Goal: Information Seeking & Learning: Learn about a topic

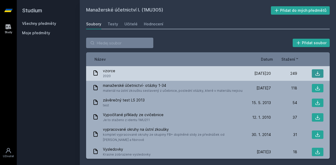
click at [315, 74] on icon at bounding box center [317, 73] width 5 height 5
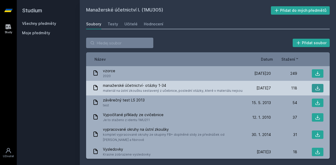
click at [315, 87] on icon at bounding box center [317, 88] width 5 height 5
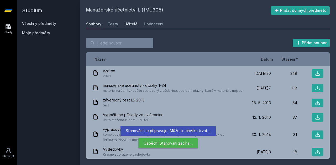
click at [128, 24] on div "Učitelé" at bounding box center [130, 24] width 13 height 5
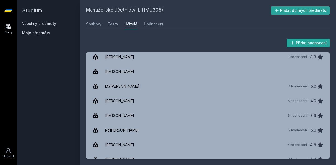
scroll to position [201, 0]
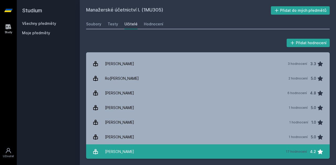
click at [177, 148] on link "[PERSON_NAME] 17 hodnocení 4.2" at bounding box center [207, 152] width 243 height 15
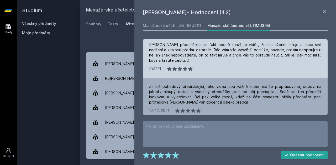
scroll to position [3, 0]
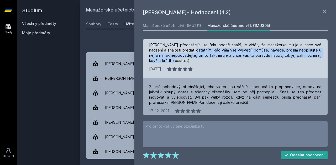
drag, startPoint x: 179, startPoint y: 50, endPoint x: 215, endPoint y: 61, distance: 37.8
click at [215, 61] on div "[PERSON_NAME] přednášející se fakt hodně snaží, je vidět, že manažerko miluje a…" at bounding box center [235, 52] width 172 height 21
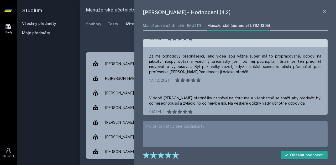
scroll to position [35, 0]
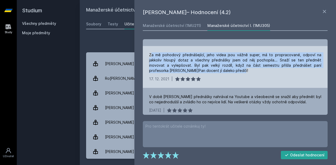
drag, startPoint x: 150, startPoint y: 55, endPoint x: 218, endPoint y: 69, distance: 69.1
click at [218, 69] on div "Za mě pohodový přednášející, jeho videa jsou vážně super, má to propracované, o…" at bounding box center [235, 62] width 172 height 21
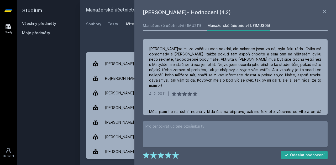
scroll to position [219, 0]
click at [324, 13] on icon at bounding box center [324, 11] width 6 height 6
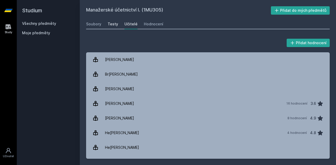
click at [110, 23] on div "Testy" at bounding box center [113, 24] width 10 height 5
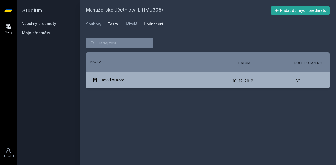
click at [152, 23] on div "Hodnocení" at bounding box center [153, 24] width 19 height 5
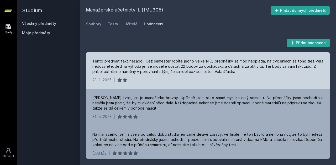
drag, startPoint x: 143, startPoint y: 62, endPoint x: 238, endPoint y: 73, distance: 95.6
click at [238, 73] on div "Tento predmet fakt nesadol. Cez semester robíte jedno velké NIČ, prednášky są m…" at bounding box center [207, 67] width 231 height 16
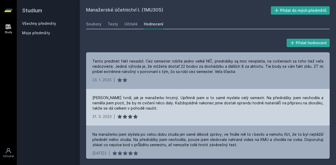
scroll to position [20, 0]
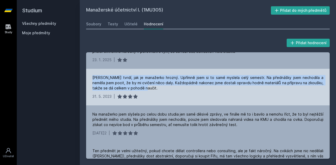
drag, startPoint x: 91, startPoint y: 78, endPoint x: 148, endPoint y: 88, distance: 58.5
click at [148, 88] on div "[PERSON_NAME] tvrdí, jak je manažerko hrozný. Upřímně jsem si to samé myslela c…" at bounding box center [207, 87] width 243 height 37
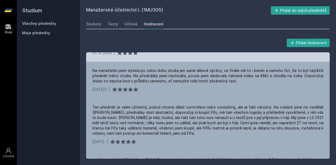
scroll to position [64, 0]
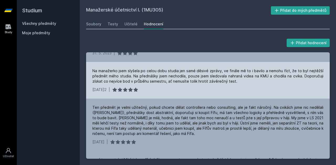
drag, startPoint x: 92, startPoint y: 73, endPoint x: 274, endPoint y: 80, distance: 181.9
click at [274, 80] on div "Na manažerko jsem slyšela po celou dobu studia jen samé děsivé zprávy, ve finál…" at bounding box center [207, 76] width 231 height 16
drag, startPoint x: 237, startPoint y: 87, endPoint x: 241, endPoint y: 88, distance: 3.8
click at [241, 88] on div "[DATE]22 |" at bounding box center [207, 89] width 231 height 5
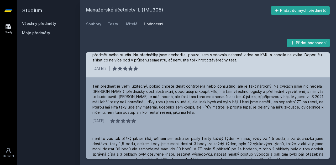
scroll to position [86, 0]
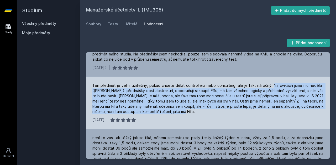
drag, startPoint x: 270, startPoint y: 85, endPoint x: 249, endPoint y: 113, distance: 34.7
click at [249, 113] on div "Ten předmět je velmi užitečný, pokud chcete dělat controllera nebo consulting, …" at bounding box center [207, 98] width 231 height 31
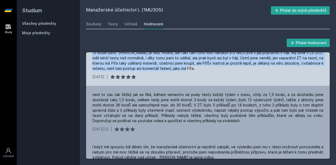
scroll to position [132, 0]
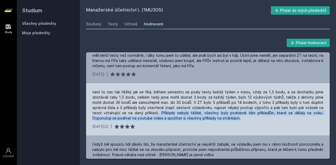
drag, startPoint x: 218, startPoint y: 120, endPoint x: 145, endPoint y: 114, distance: 73.7
click at [145, 114] on div "není to zas tak těžký jak se říká, během semestru se psaly testy každý týden v …" at bounding box center [207, 105] width 231 height 31
click at [229, 115] on div "není to zas tak těžký jak se říká, během semestru se psaly testy každý týden v …" at bounding box center [207, 105] width 231 height 31
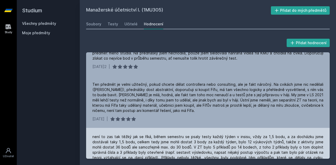
scroll to position [0, 0]
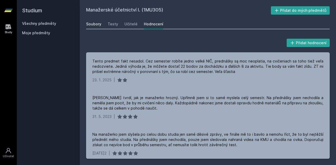
click at [93, 24] on div "Soubory" at bounding box center [93, 24] width 15 height 5
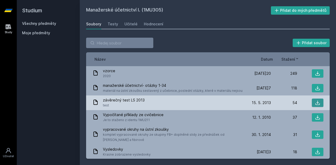
click at [317, 101] on icon at bounding box center [317, 102] width 5 height 5
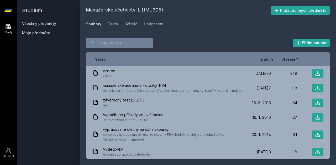
click at [6, 26] on icon at bounding box center [9, 26] width 6 height 5
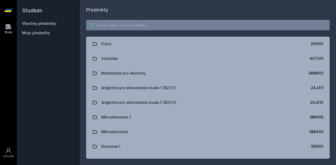
click at [114, 27] on input "search" at bounding box center [207, 25] width 243 height 10
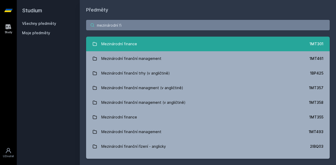
type input "mezinárodní fi"
click at [136, 41] on link "Mezinárodní finance 1MT301" at bounding box center [207, 44] width 243 height 15
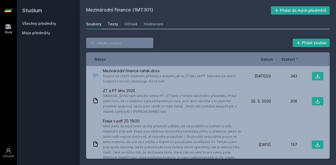
click at [112, 23] on div "Testy" at bounding box center [113, 24] width 10 height 5
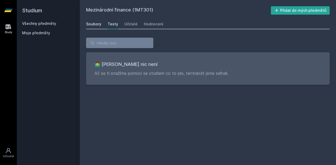
click at [93, 24] on div "Soubory" at bounding box center [93, 24] width 15 height 5
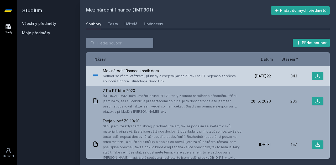
drag, startPoint x: 103, startPoint y: 76, endPoint x: 164, endPoint y: 82, distance: 61.1
click at [164, 82] on span "Soubor se všemi otázkami, příklady a esejemi jak na ZT tak i na PT. Sepsáno ze …" at bounding box center [173, 79] width 140 height 10
click at [315, 74] on icon at bounding box center [317, 76] width 5 height 5
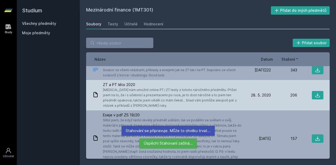
scroll to position [6, 0]
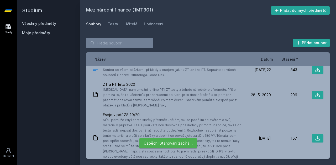
click at [53, 105] on div "Studium Všechny předměty Moje předměty" at bounding box center [48, 82] width 63 height 165
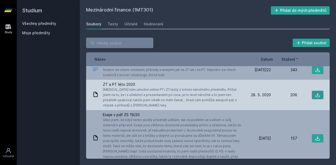
click at [315, 96] on icon at bounding box center [317, 95] width 5 height 5
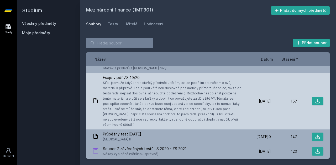
scroll to position [43, 0]
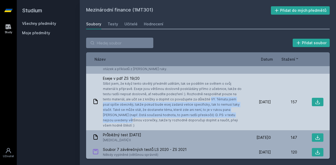
drag, startPoint x: 162, startPoint y: 99, endPoint x: 199, endPoint y: 116, distance: 40.6
click at [199, 116] on span "Slíbil jsem, že když tento skvělý předmět udělám, tak se podělím se světem o sv…" at bounding box center [173, 104] width 140 height 47
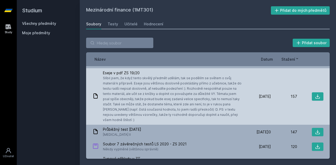
scroll to position [50, 0]
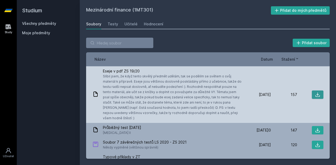
click at [315, 93] on icon at bounding box center [317, 94] width 5 height 5
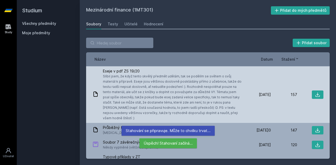
scroll to position [65, 0]
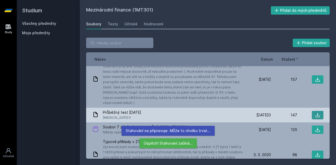
click at [316, 113] on icon at bounding box center [317, 115] width 5 height 5
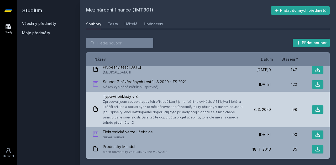
scroll to position [112, 0]
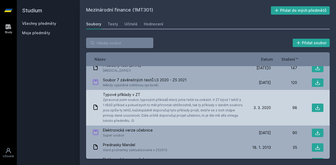
drag, startPoint x: 102, startPoint y: 94, endPoint x: 137, endPoint y: 117, distance: 42.6
click at [137, 117] on div "Typové příklady v ZT Zpracoval jsem soubor, typových příkladů který jsme řešili…" at bounding box center [168, 107] width 152 height 31
click at [315, 106] on icon at bounding box center [317, 108] width 4 height 4
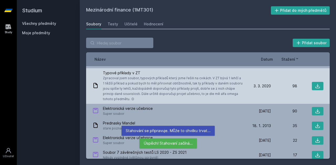
scroll to position [131, 0]
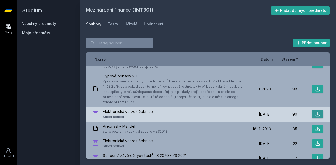
click at [315, 112] on icon at bounding box center [317, 114] width 5 height 5
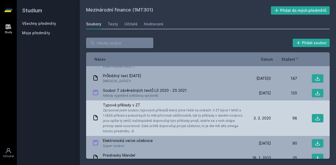
scroll to position [101, 0]
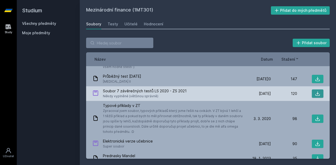
click at [316, 92] on icon at bounding box center [317, 94] width 4 height 4
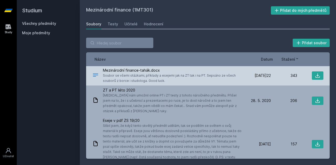
scroll to position [0, 0]
drag, startPoint x: 103, startPoint y: 76, endPoint x: 174, endPoint y: 84, distance: 71.2
click at [174, 84] on span "Soubor se všemi otázkami, příklady a esejemi jak na ZT tak i na PT. Sepsáno ze …" at bounding box center [173, 79] width 140 height 10
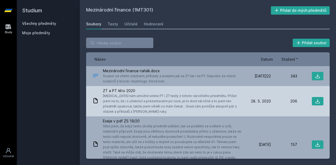
drag, startPoint x: 103, startPoint y: 97, endPoint x: 139, endPoint y: 112, distance: 39.2
click at [139, 112] on span "[MEDICAL_DATA] nám umožnil online PT i ZT testy z tohoto náročného předmětu. Př…" at bounding box center [173, 104] width 140 height 21
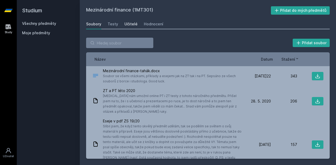
click at [130, 25] on div "Učitelé" at bounding box center [130, 24] width 13 height 5
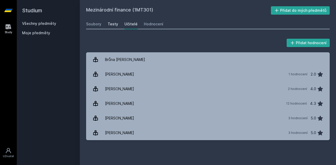
click at [112, 25] on div "Testy" at bounding box center [113, 24] width 10 height 5
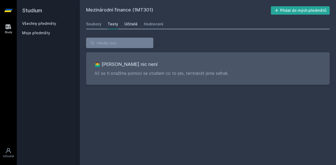
click at [131, 24] on div "Učitelé" at bounding box center [130, 24] width 13 height 5
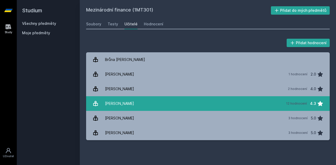
click at [156, 103] on link "[PERSON_NAME] 12 hodnocení 4.3" at bounding box center [207, 104] width 243 height 15
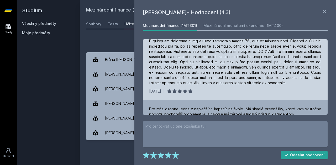
scroll to position [56, 0]
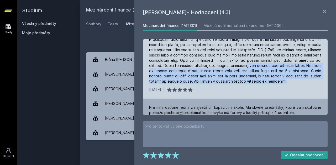
drag, startPoint x: 252, startPoint y: 67, endPoint x: 321, endPoint y: 84, distance: 71.0
click at [321, 84] on div "[DATE]19 |" at bounding box center [235, 51] width 185 height 94
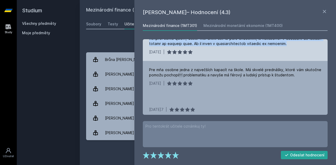
scroll to position [94, 0]
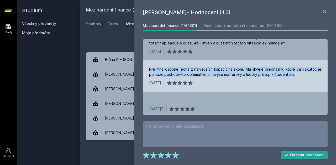
drag, startPoint x: 148, startPoint y: 69, endPoint x: 303, endPoint y: 74, distance: 155.3
click at [303, 74] on div "Pre mňa osobne jedna z največších kapacít na škole. Má skvelé prednášky, ktoré …" at bounding box center [235, 76] width 185 height 31
click at [303, 74] on div "Pre mňa osobne jedna z največších kapacít na škole. Má skvelé prednášky, ktoré …" at bounding box center [235, 72] width 172 height 10
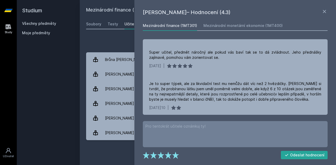
scroll to position [285, 0]
click at [324, 13] on icon at bounding box center [324, 11] width 6 height 6
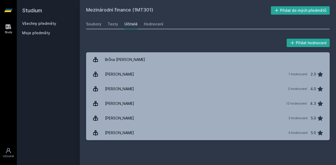
click at [6, 26] on icon at bounding box center [8, 27] width 6 height 6
